Goal: Use online tool/utility: Utilize a website feature to perform a specific function

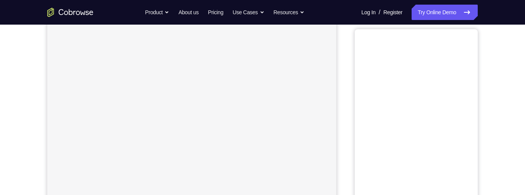
scroll to position [66, 0]
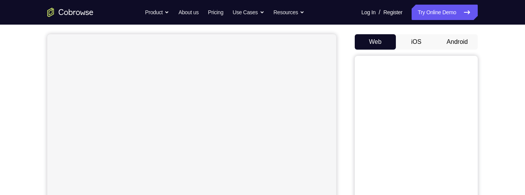
click at [452, 43] on button "Android" at bounding box center [457, 41] width 41 height 15
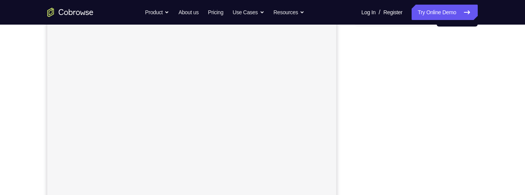
scroll to position [48, 0]
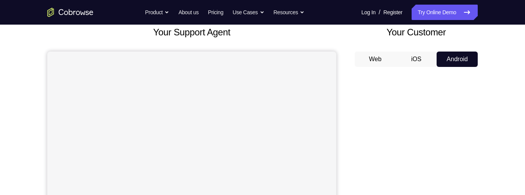
click at [419, 59] on button "iOS" at bounding box center [416, 58] width 41 height 15
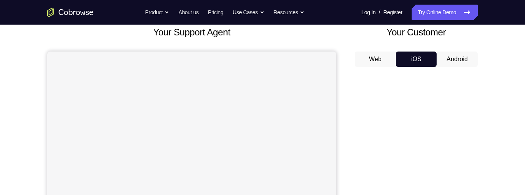
click at [379, 60] on button "Web" at bounding box center [375, 58] width 41 height 15
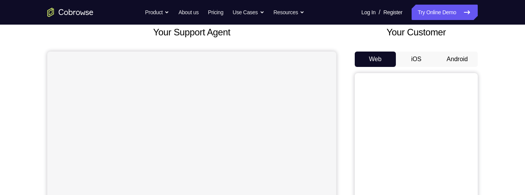
click at [449, 59] on button "Android" at bounding box center [457, 58] width 41 height 15
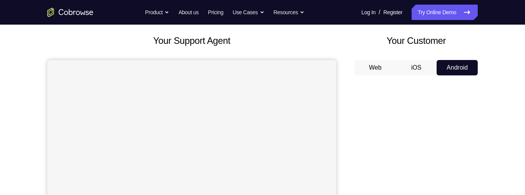
scroll to position [40, 0]
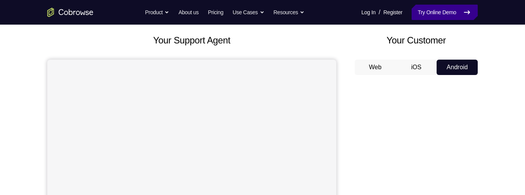
click at [455, 13] on link "Try Online Demo" at bounding box center [445, 12] width 66 height 15
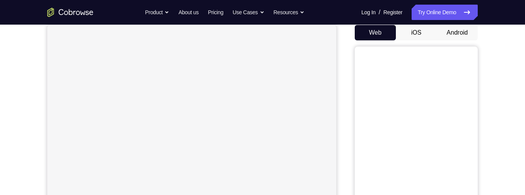
scroll to position [75, 0]
click at [455, 30] on button "Android" at bounding box center [457, 32] width 41 height 15
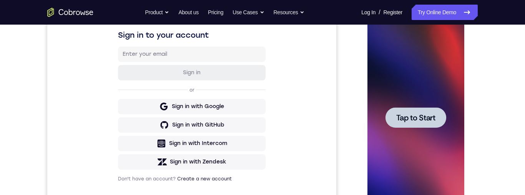
scroll to position [0, 0]
click at [424, 114] on span "Tap to Start" at bounding box center [415, 118] width 39 height 8
click at [422, 117] on div at bounding box center [415, 117] width 97 height 215
click at [425, 117] on div at bounding box center [415, 117] width 97 height 215
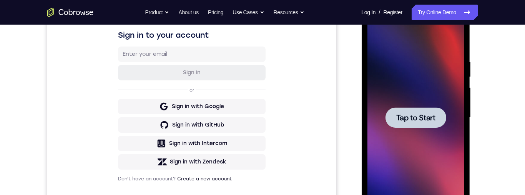
click at [429, 116] on span "Tap to Start" at bounding box center [415, 118] width 39 height 8
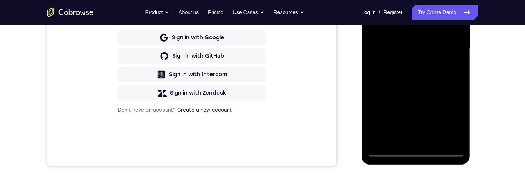
scroll to position [193, 0]
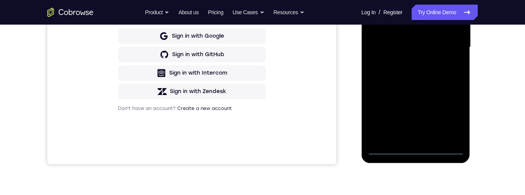
click at [415, 150] on div at bounding box center [415, 47] width 97 height 215
click at [449, 113] on div at bounding box center [415, 47] width 97 height 215
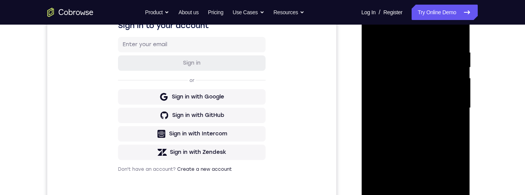
scroll to position [133, 0]
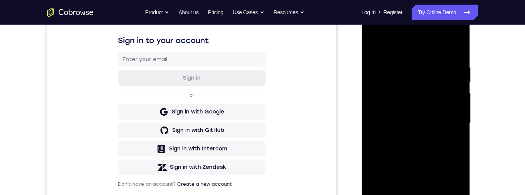
click at [422, 49] on div at bounding box center [415, 122] width 97 height 215
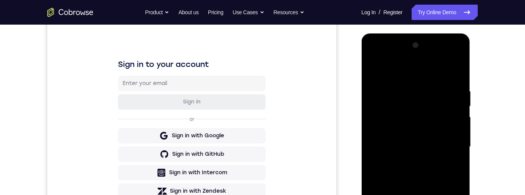
click at [404, 68] on div at bounding box center [415, 146] width 97 height 215
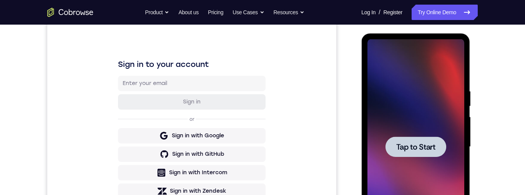
click at [409, 143] on span "Tap to Start" at bounding box center [415, 147] width 39 height 8
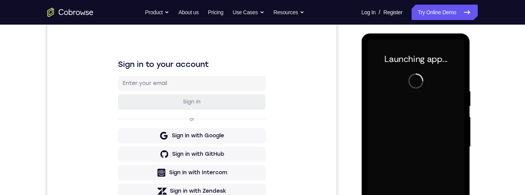
scroll to position [171, 0]
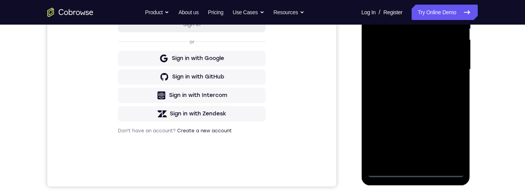
click at [414, 171] on div at bounding box center [415, 69] width 97 height 215
click at [414, 172] on div at bounding box center [415, 69] width 97 height 215
click at [418, 168] on div at bounding box center [415, 69] width 97 height 215
click at [417, 168] on div at bounding box center [415, 69] width 97 height 215
click at [417, 169] on div at bounding box center [415, 69] width 97 height 215
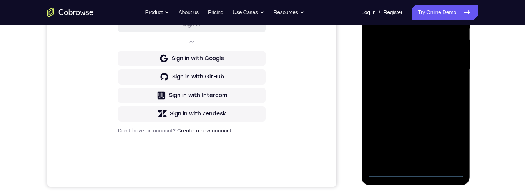
click at [415, 170] on div at bounding box center [415, 69] width 97 height 215
click at [416, 171] on div at bounding box center [415, 69] width 97 height 215
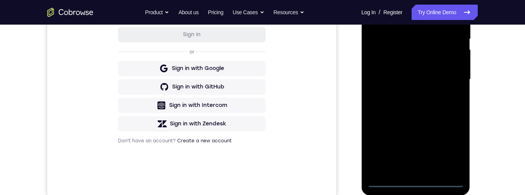
click at [414, 179] on div at bounding box center [415, 79] width 97 height 215
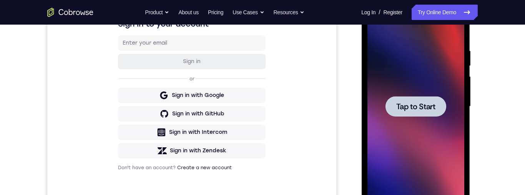
scroll to position [161, 0]
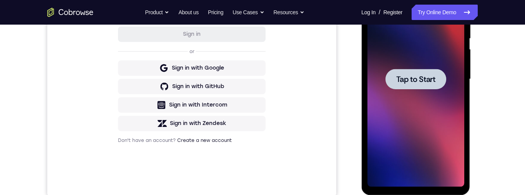
click at [424, 83] on span "Tap to Start" at bounding box center [415, 79] width 39 height 8
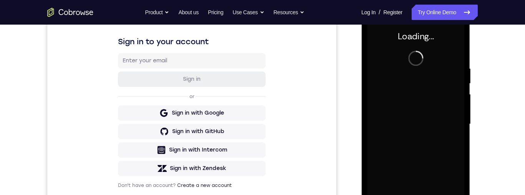
scroll to position [106, 0]
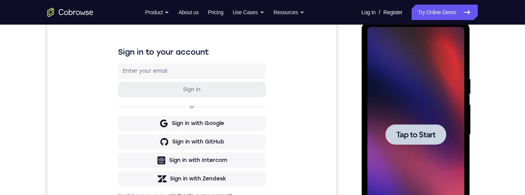
click at [420, 135] on span "Tap to Start" at bounding box center [415, 135] width 39 height 8
click at [415, 131] on span "Tap to Start" at bounding box center [415, 135] width 39 height 8
click at [417, 138] on span "Tap to Start" at bounding box center [415, 135] width 39 height 8
click at [417, 133] on span "Tap to Start" at bounding box center [415, 135] width 39 height 8
click at [416, 133] on span "Tap to Start" at bounding box center [415, 135] width 39 height 8
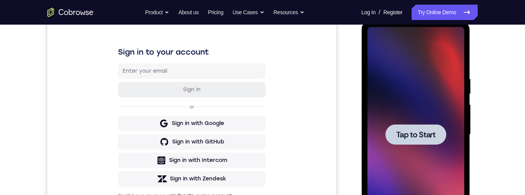
click at [417, 132] on span "Tap to Start" at bounding box center [415, 135] width 39 height 8
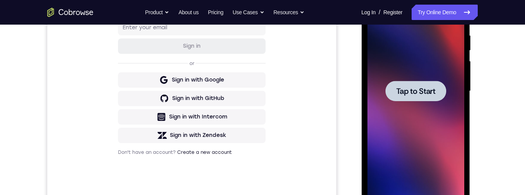
click at [407, 98] on div at bounding box center [415, 91] width 61 height 20
click at [419, 88] on span "Tap to Start" at bounding box center [415, 91] width 39 height 8
